Goal: Task Accomplishment & Management: Manage account settings

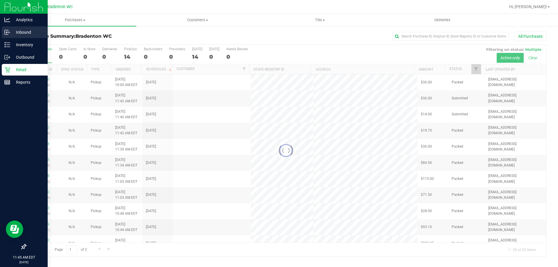
click at [25, 29] on p "Inbound" at bounding box center [27, 32] width 35 height 7
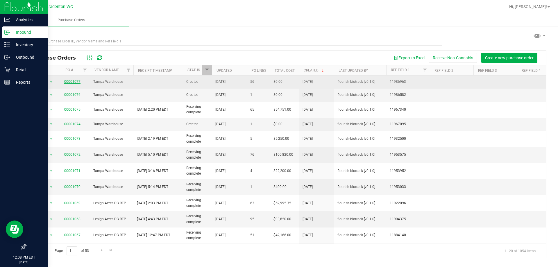
click at [67, 83] on link "00001077" at bounding box center [72, 82] width 16 height 4
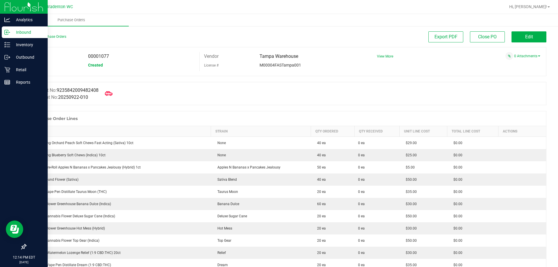
click at [111, 94] on icon at bounding box center [109, 94] width 8 height 8
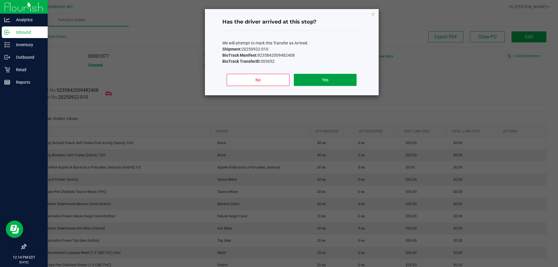
click at [302, 80] on button "Yes" at bounding box center [325, 80] width 62 height 12
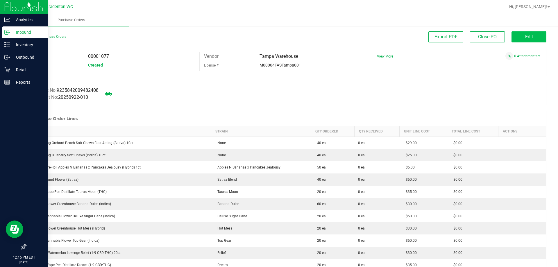
click at [525, 34] on span "Edit" at bounding box center [529, 37] width 8 height 6
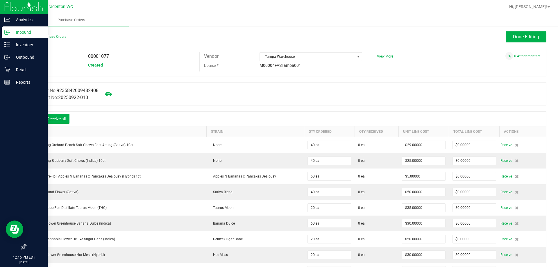
click at [35, 117] on icon at bounding box center [35, 120] width 6 height 6
click at [35, 120] on icon at bounding box center [35, 120] width 6 height 6
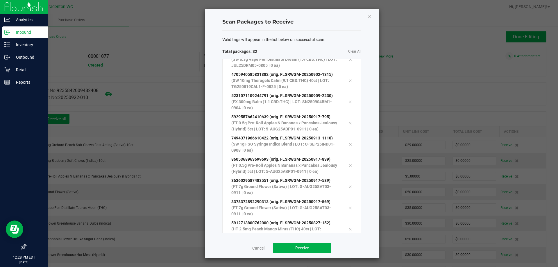
scroll to position [504, 0]
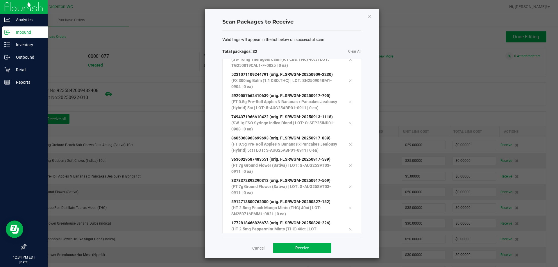
click at [347, 37] on div "Valid tags will appear in the list below on successful scan." at bounding box center [291, 40] width 139 height 6
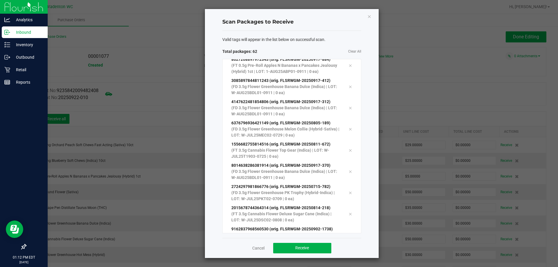
scroll to position [1162, 0]
click at [290, 248] on button "Receive" at bounding box center [302, 248] width 58 height 10
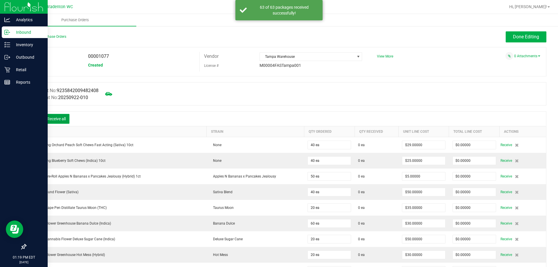
click at [61, 119] on button "Receive all" at bounding box center [56, 119] width 26 height 10
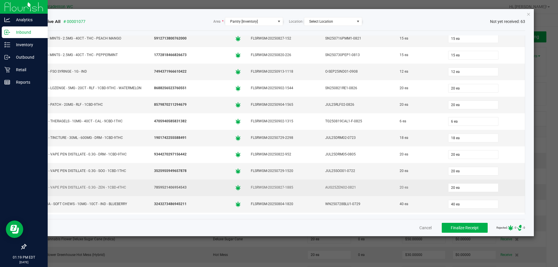
scroll to position [880, 0]
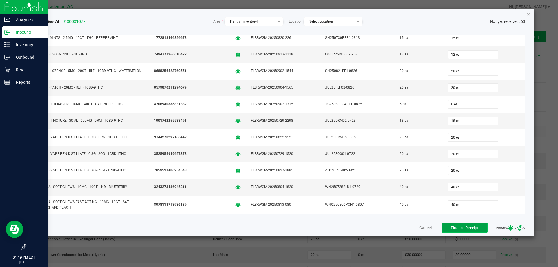
click at [465, 223] on button "Finalize Receipt" at bounding box center [465, 228] width 46 height 10
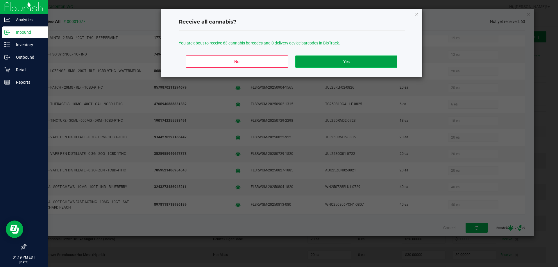
click at [346, 60] on button "Yes" at bounding box center [346, 61] width 102 height 12
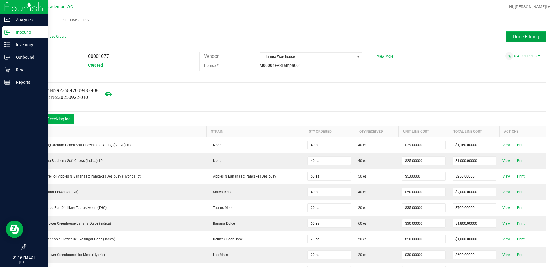
click at [529, 38] on span "Done Editing" at bounding box center [526, 37] width 26 height 6
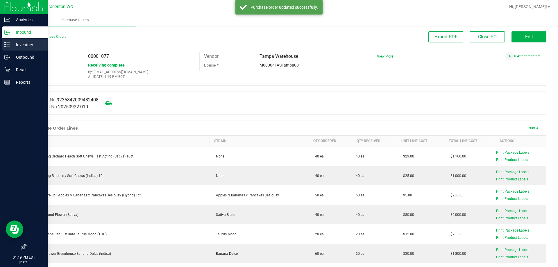
click at [24, 46] on p "Inventory" at bounding box center [27, 44] width 35 height 7
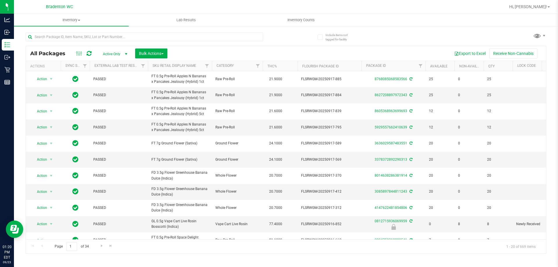
click at [122, 55] on span "Active Only" at bounding box center [114, 54] width 32 height 8
click at [201, 46] on div "All Packages Active Only Active Only Lab Samples Locked All External Internal B…" at bounding box center [286, 150] width 521 height 208
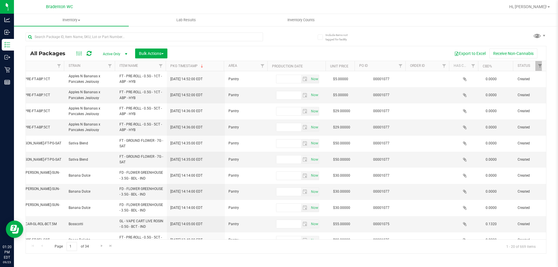
scroll to position [0, 590]
click at [394, 65] on link "Filter" at bounding box center [398, 66] width 10 height 10
type input "1077"
click at [396, 88] on button "Filter" at bounding box center [410, 94] width 28 height 13
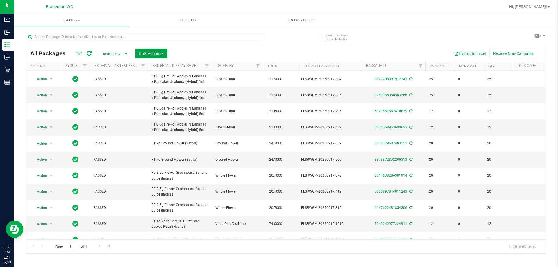
click at [149, 53] on span "Bulk Actions" at bounding box center [151, 53] width 25 height 5
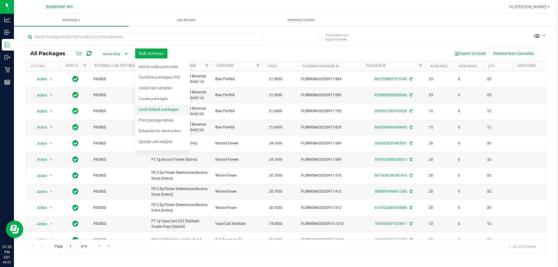
click at [154, 110] on span "Lock/Unlock packages" at bounding box center [159, 109] width 40 height 5
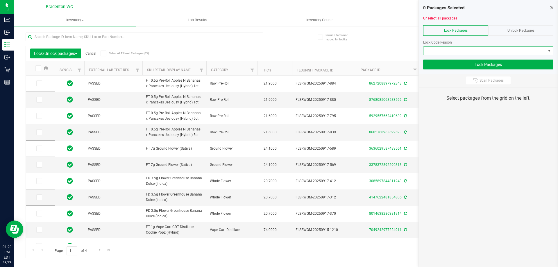
click at [497, 48] on span at bounding box center [484, 51] width 122 height 8
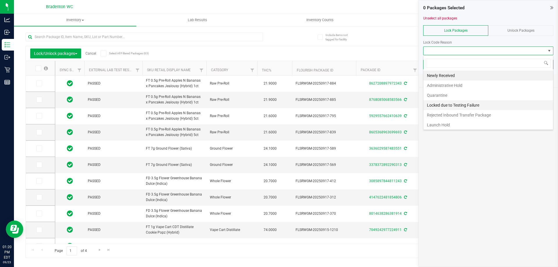
scroll to position [1, 0]
click at [443, 76] on li "Newly Received" at bounding box center [488, 74] width 130 height 10
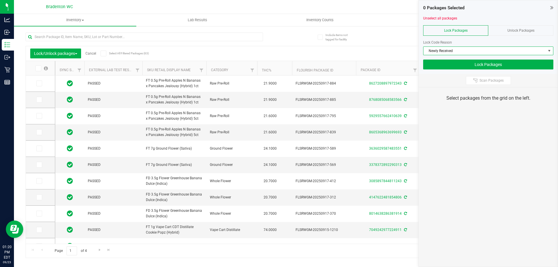
click at [39, 68] on icon at bounding box center [38, 68] width 4 height 0
click at [0, 0] on input "checkbox" at bounding box center [0, 0] width 0 height 0
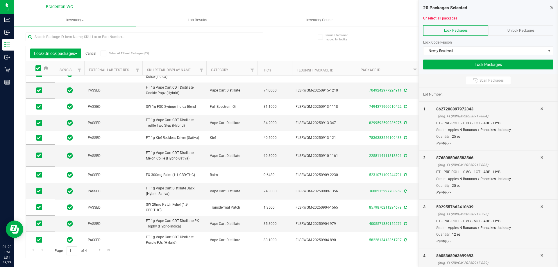
scroll to position [0, 0]
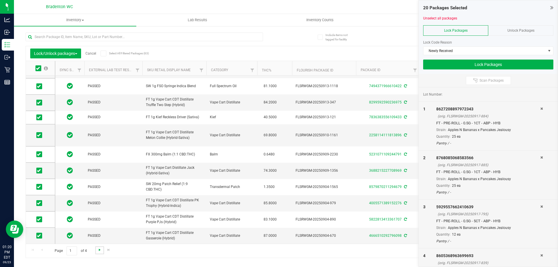
click at [101, 251] on link "Go to the next page" at bounding box center [99, 250] width 8 height 8
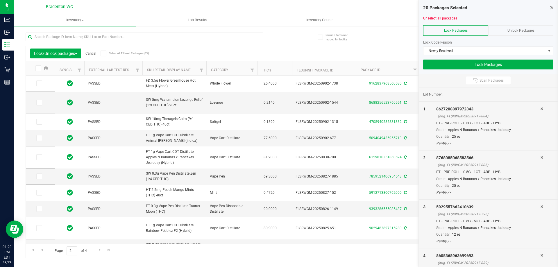
click at [41, 67] on span at bounding box center [38, 68] width 6 height 6
click at [0, 0] on input "checkbox" at bounding box center [0, 0] width 0 height 0
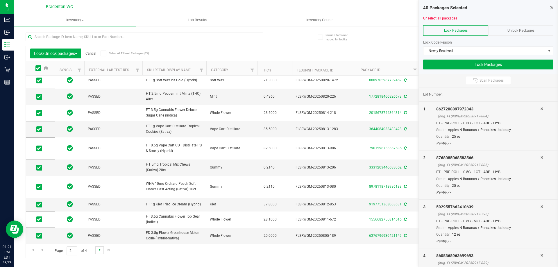
click at [100, 248] on span "Go to the next page" at bounding box center [99, 250] width 5 height 5
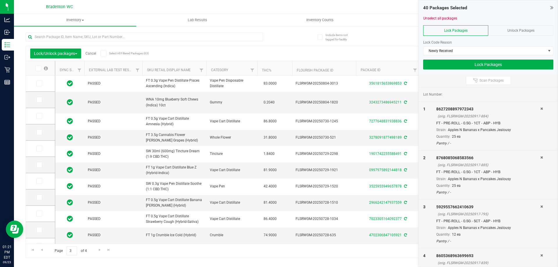
click at [40, 66] on span at bounding box center [38, 68] width 6 height 6
click at [0, 0] on input "checkbox" at bounding box center [0, 0] width 0 height 0
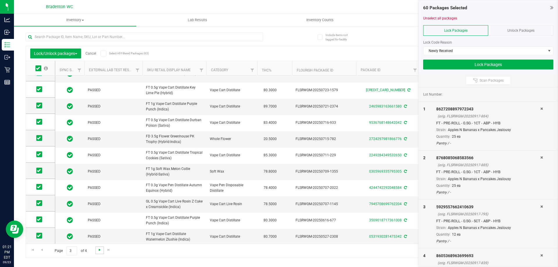
click at [99, 249] on span "Go to the next page" at bounding box center [99, 250] width 5 height 5
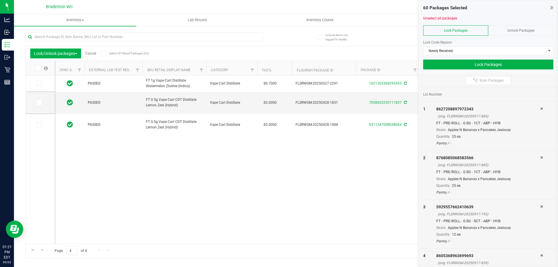
click at [38, 68] on icon at bounding box center [38, 68] width 4 height 0
click at [0, 0] on input "checkbox" at bounding box center [0, 0] width 0 height 0
click at [450, 65] on button "Lock Packages" at bounding box center [488, 65] width 130 height 10
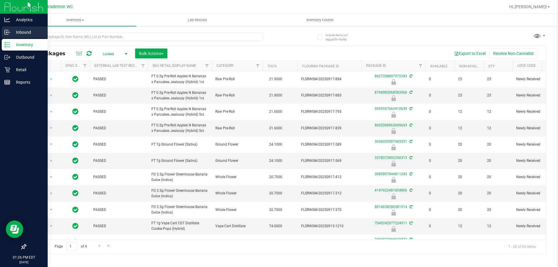
click at [26, 32] on p "Inbound" at bounding box center [27, 32] width 35 height 7
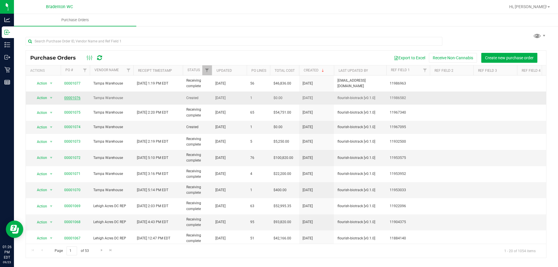
click at [75, 98] on link "00001076" at bounding box center [72, 98] width 16 height 4
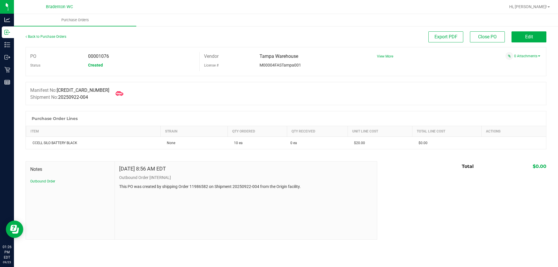
click at [116, 93] on icon at bounding box center [120, 94] width 8 height 8
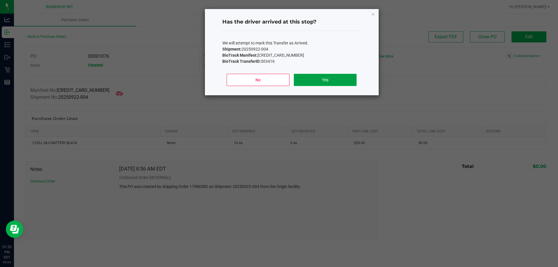
click at [316, 76] on button "Yes" at bounding box center [325, 80] width 62 height 12
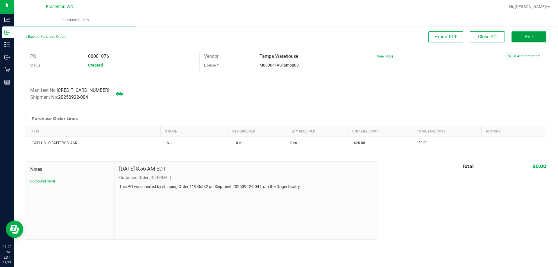
click at [515, 37] on button "Edit" at bounding box center [528, 36] width 35 height 11
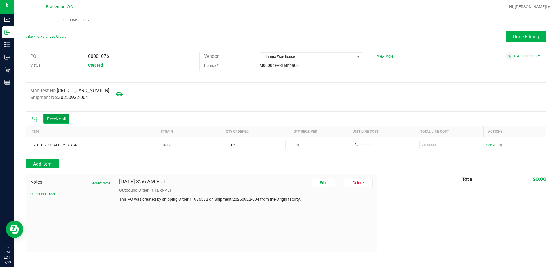
click at [59, 121] on button "Receive all" at bounding box center [56, 119] width 26 height 10
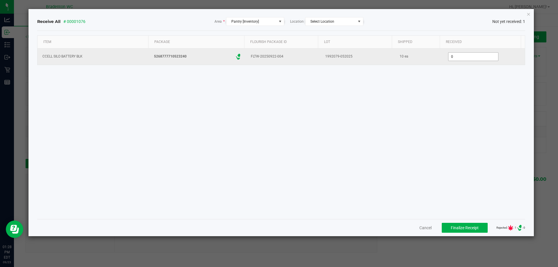
click at [475, 54] on input "0" at bounding box center [473, 57] width 50 height 8
type input "10 ea"
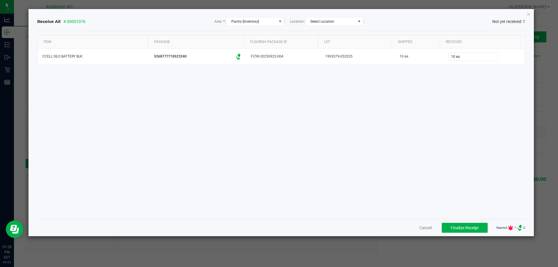
drag, startPoint x: 425, startPoint y: 59, endPoint x: 431, endPoint y: 84, distance: 25.4
click at [425, 61] on td "10 ea" at bounding box center [419, 57] width 48 height 16
click at [441, 135] on div "Item Package Flourish Package ID Lot Shipped Received CCELL SILO BATTERY BLK 52…" at bounding box center [281, 124] width 488 height 179
click at [476, 224] on button "Finalize Receipt" at bounding box center [465, 228] width 46 height 10
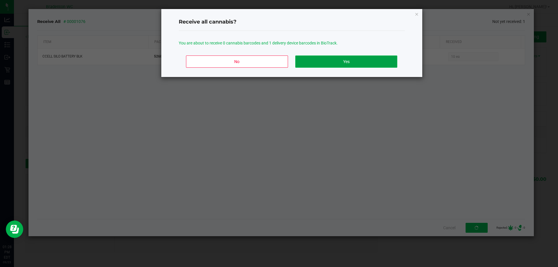
click at [374, 57] on button "Yes" at bounding box center [346, 61] width 102 height 12
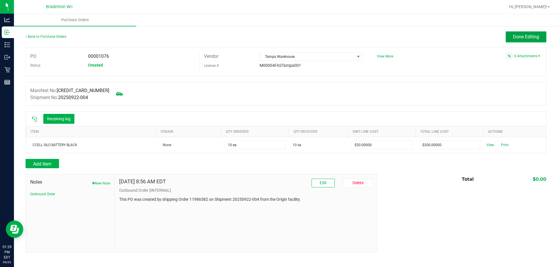
click at [534, 33] on button "Done Editing" at bounding box center [526, 36] width 41 height 11
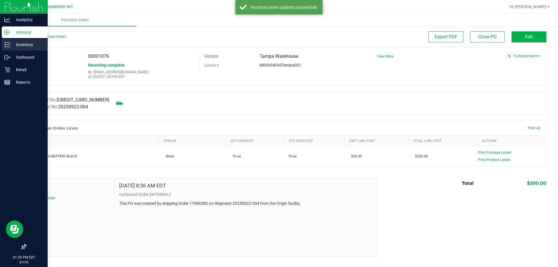
click at [12, 40] on div "Inventory" at bounding box center [25, 45] width 46 height 12
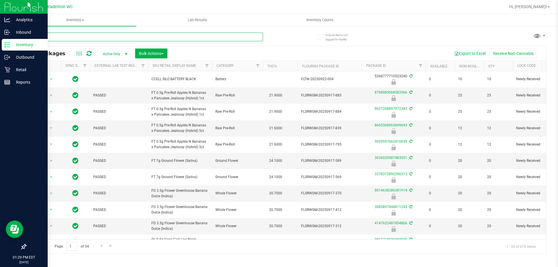
click at [88, 40] on input "text" at bounding box center [144, 37] width 237 height 9
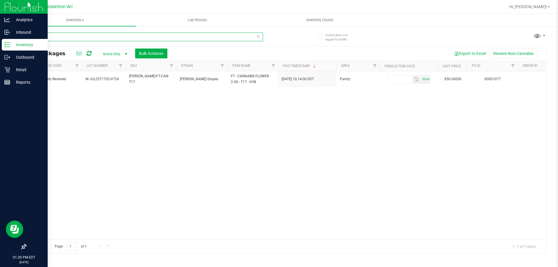
scroll to position [0, 533]
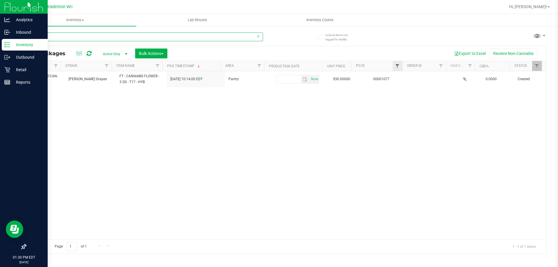
type input "t17"
click at [397, 64] on span "Filter" at bounding box center [397, 66] width 5 height 5
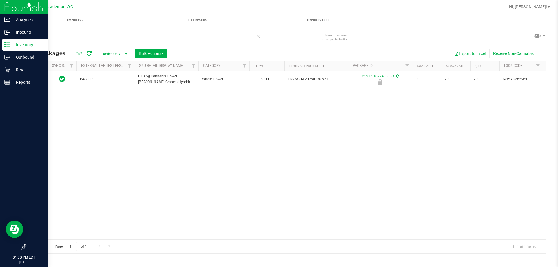
scroll to position [0, 0]
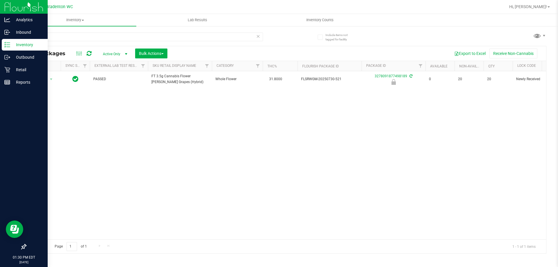
click at [147, 176] on div "Action Action Edit attributes Global inventory Locate package Package audit log…" at bounding box center [286, 155] width 520 height 168
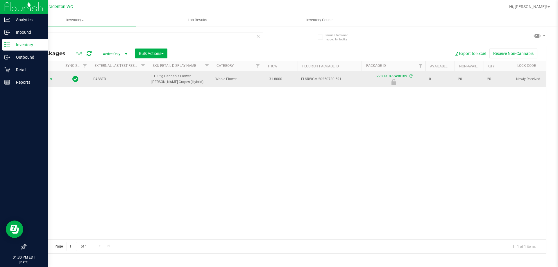
click at [46, 76] on span "Action" at bounding box center [40, 79] width 16 height 8
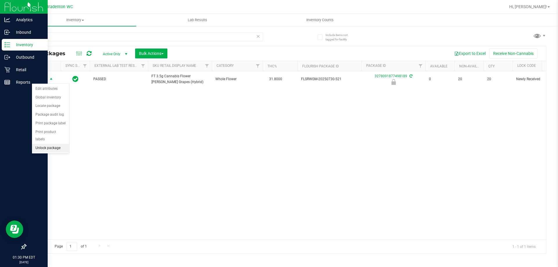
click at [58, 144] on li "Unlock package" at bounding box center [50, 148] width 37 height 9
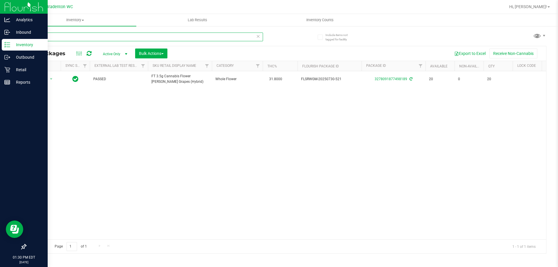
click at [104, 37] on input "t17" at bounding box center [144, 37] width 237 height 9
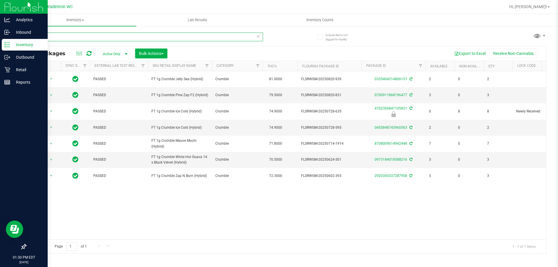
click at [159, 35] on input "crumble" at bounding box center [144, 37] width 237 height 9
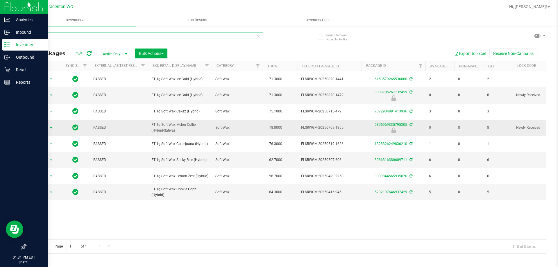
type input "soft wax"
click at [42, 127] on span "Action" at bounding box center [40, 128] width 16 height 8
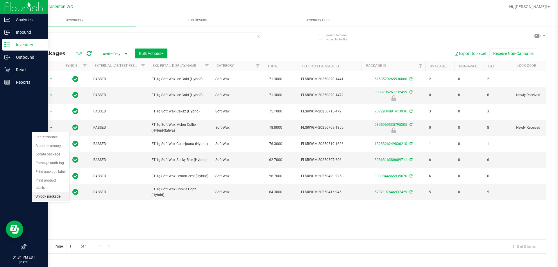
click at [55, 192] on li "Unlock package" at bounding box center [50, 196] width 37 height 9
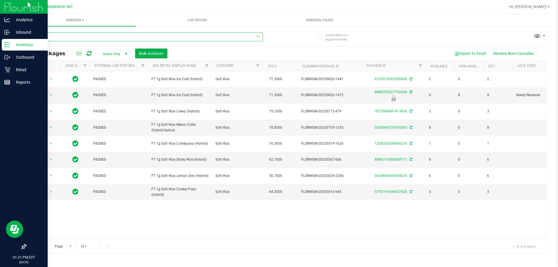
click at [74, 33] on input "soft wax" at bounding box center [144, 37] width 237 height 9
type input "s"
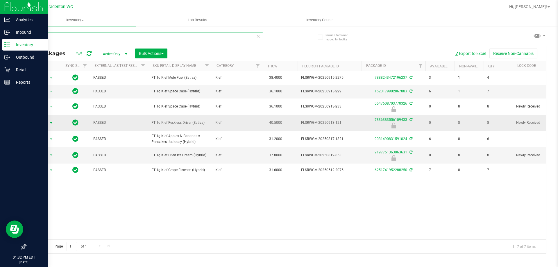
type input "kief"
click at [45, 124] on span "Action" at bounding box center [40, 123] width 16 height 8
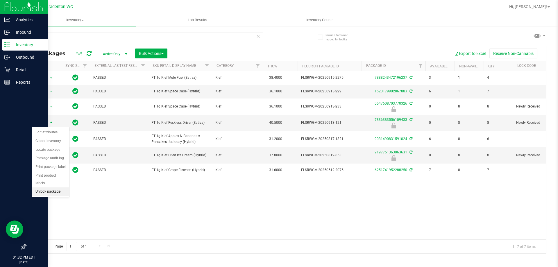
click at [51, 187] on li "Unlock package" at bounding box center [50, 191] width 37 height 9
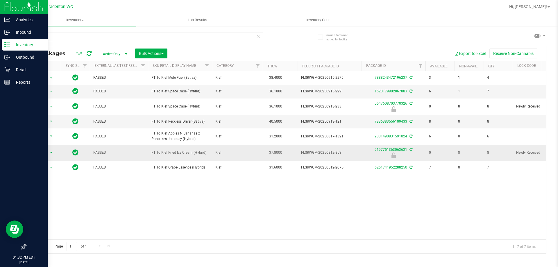
click at [37, 154] on span "Action" at bounding box center [40, 152] width 16 height 8
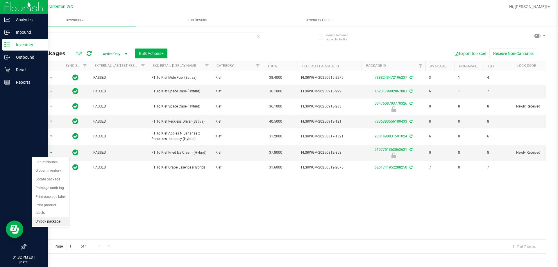
click at [55, 217] on li "Unlock package" at bounding box center [50, 221] width 37 height 9
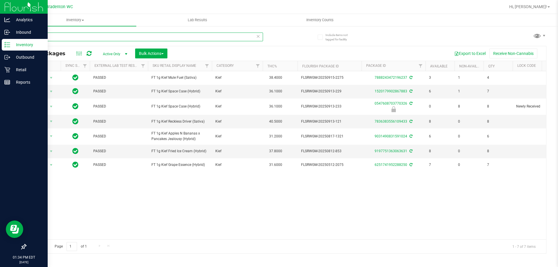
click at [225, 40] on input "kief" at bounding box center [144, 37] width 237 height 9
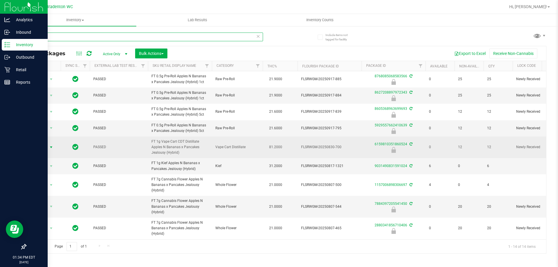
type input "abp"
click at [49, 148] on span "select" at bounding box center [51, 147] width 5 height 5
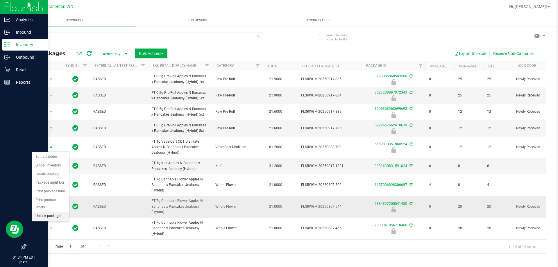
click at [62, 212] on li "Unlock package" at bounding box center [50, 216] width 37 height 9
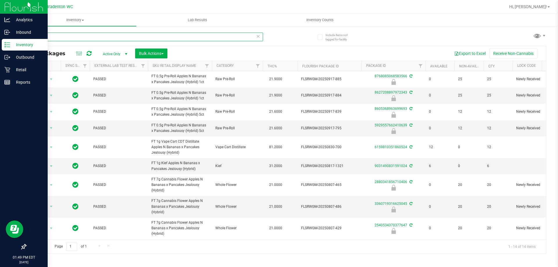
click at [64, 36] on input "abp" at bounding box center [144, 37] width 237 height 9
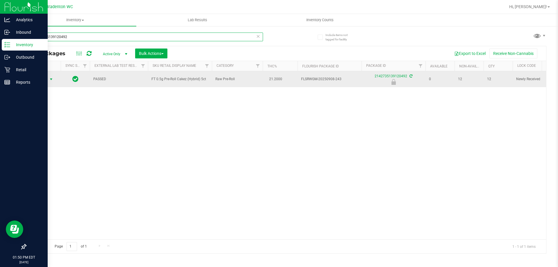
type input "2142735139120492"
click at [43, 81] on span "Action" at bounding box center [40, 79] width 16 height 8
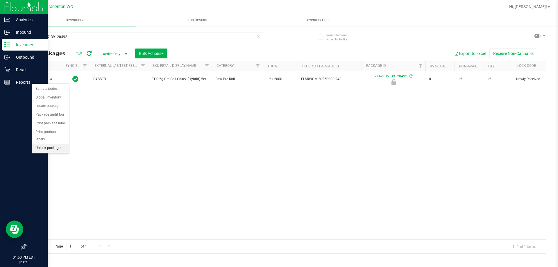
click at [52, 144] on li "Unlock package" at bounding box center [50, 148] width 37 height 9
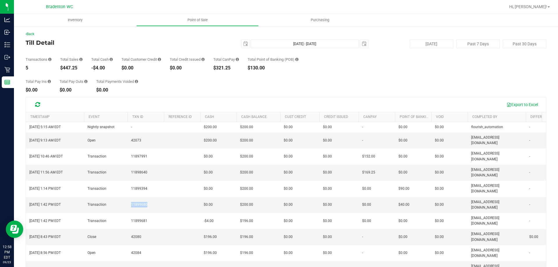
scroll to position [43, 0]
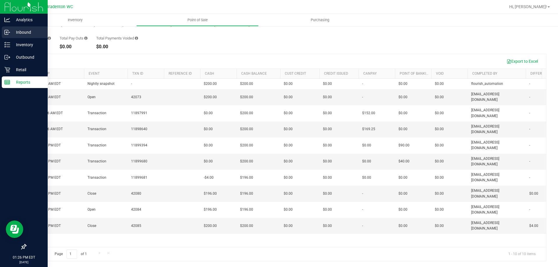
drag, startPoint x: 17, startPoint y: 31, endPoint x: 13, endPoint y: 30, distance: 4.7
click at [14, 30] on div "Analytics Inbound Inventory Outbound Retail Reports 01:26 PM EDT 09/23/2025 09/…" at bounding box center [279, 133] width 558 height 267
